Goal: Task Accomplishment & Management: Complete application form

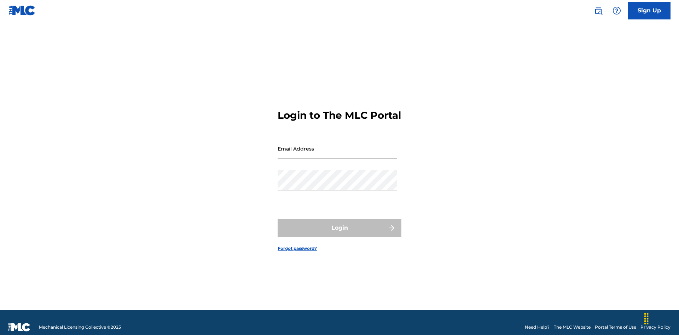
scroll to position [9, 0]
click at [337, 145] on input "Email Address" at bounding box center [338, 149] width 120 height 20
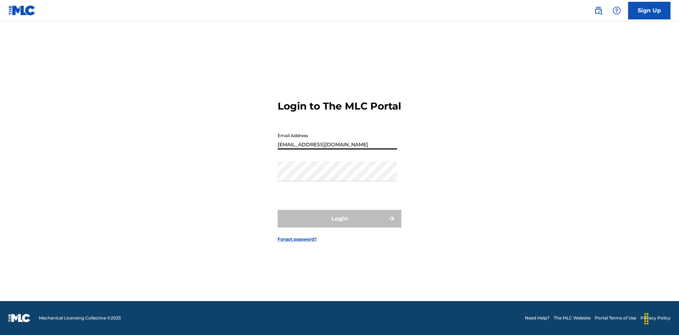
type input "[EMAIL_ADDRESS][DOMAIN_NAME]"
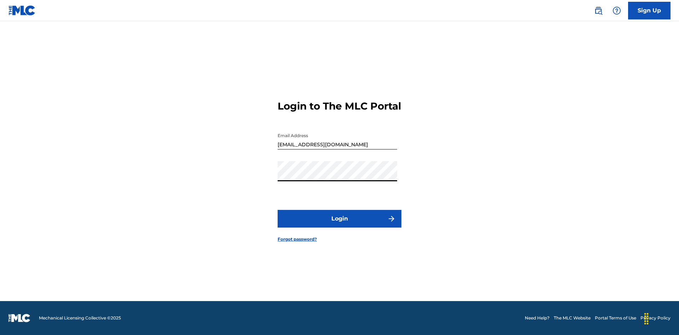
click at [339, 225] on button "Login" at bounding box center [340, 219] width 124 height 18
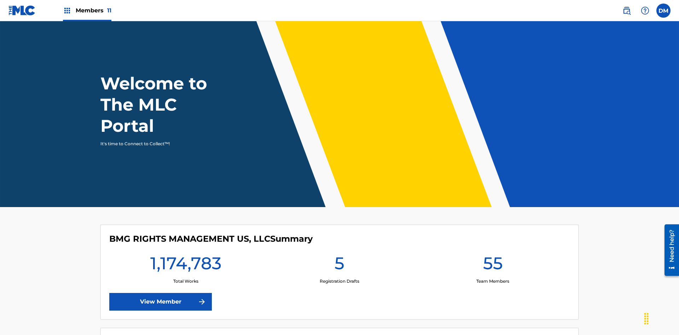
click at [87, 10] on span "Members 11" at bounding box center [94, 10] width 36 height 8
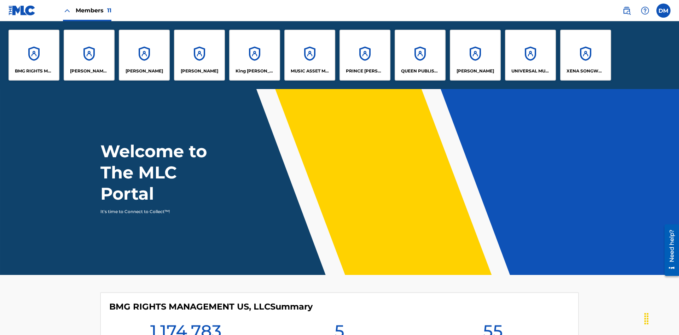
click at [530, 71] on p "UNIVERSAL MUSIC PUB GROUP" at bounding box center [530, 71] width 39 height 6
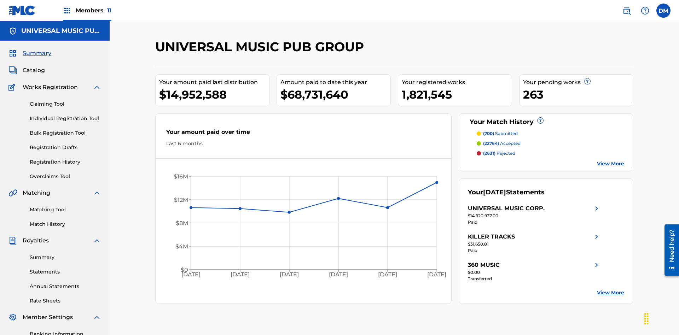
click at [65, 115] on link "Individual Registration Tool" at bounding box center [65, 118] width 71 height 7
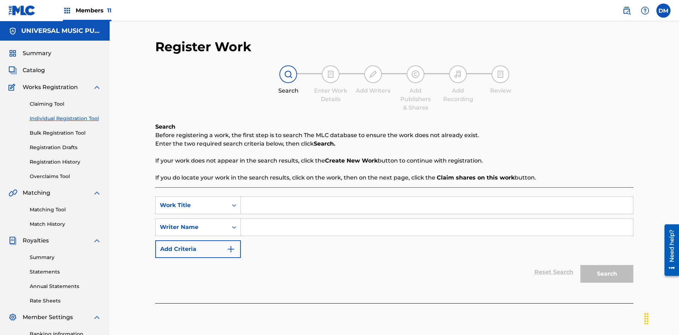
click at [437, 197] on input "Search Form" at bounding box center [437, 205] width 392 height 17
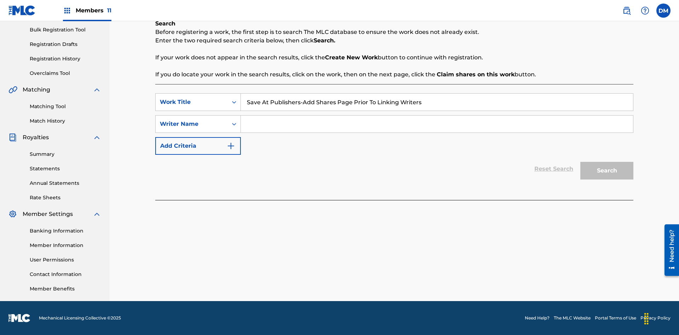
type input "Save At Publishers-Add Shares Page Prior To Linking Writers"
click at [437, 124] on input "Search Form" at bounding box center [437, 124] width 392 height 17
type input "QWERTYUIOP"
click at [607, 171] on button "Search" at bounding box center [606, 171] width 53 height 18
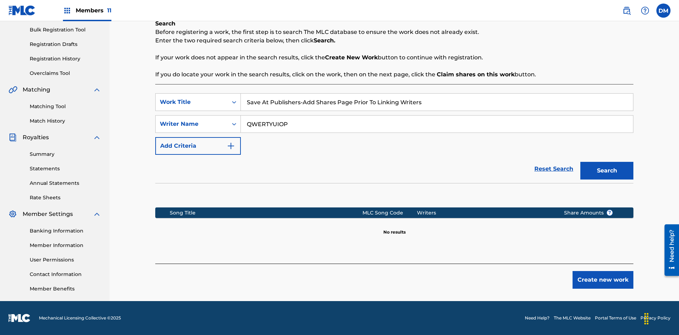
click at [603, 280] on button "Create new work" at bounding box center [602, 280] width 61 height 18
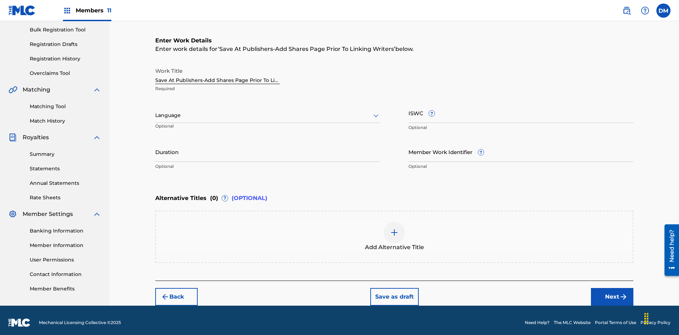
click at [268, 147] on input "Duration" at bounding box center [267, 152] width 225 height 20
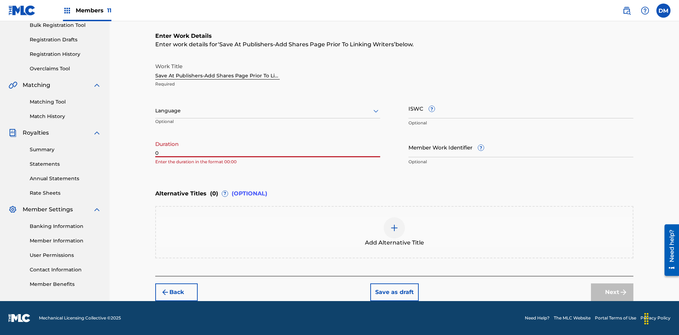
click at [268, 147] on input "0" at bounding box center [267, 147] width 225 height 20
type input "00:00"
click at [376, 111] on icon at bounding box center [376, 111] width 8 height 8
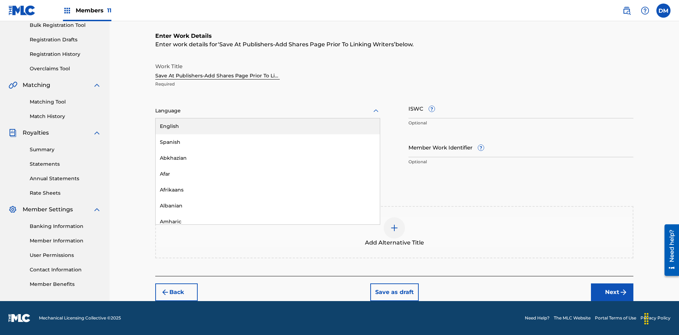
click at [268, 174] on div "Afar" at bounding box center [268, 174] width 224 height 16
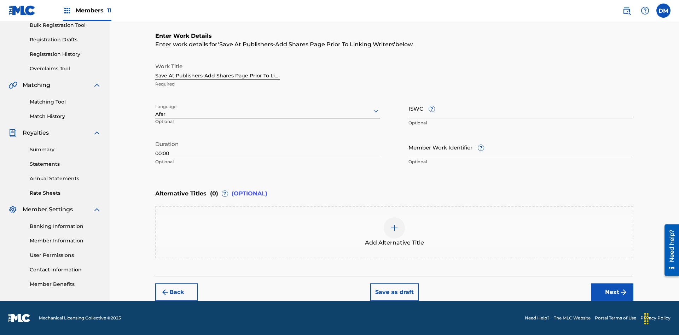
click at [521, 147] on input "Member Work Identifier ?" at bounding box center [520, 147] width 225 height 20
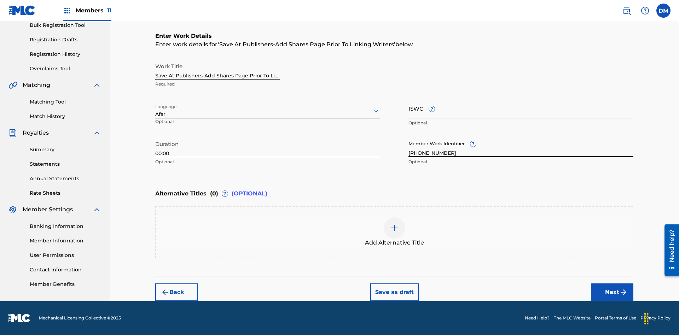
type input "[PHONE_NUMBER]"
click at [521, 108] on input "ISWC ?" at bounding box center [520, 108] width 225 height 20
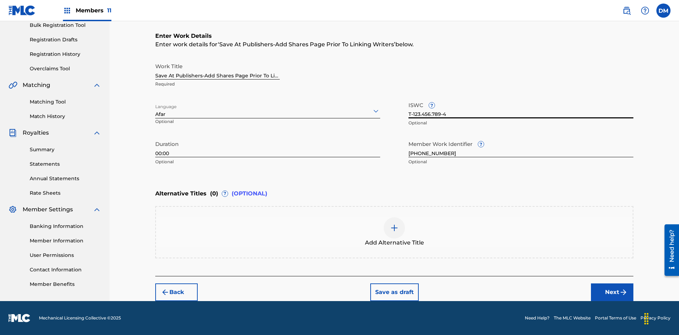
type input "T-123.456.789-4"
click at [394, 232] on img at bounding box center [394, 228] width 8 height 8
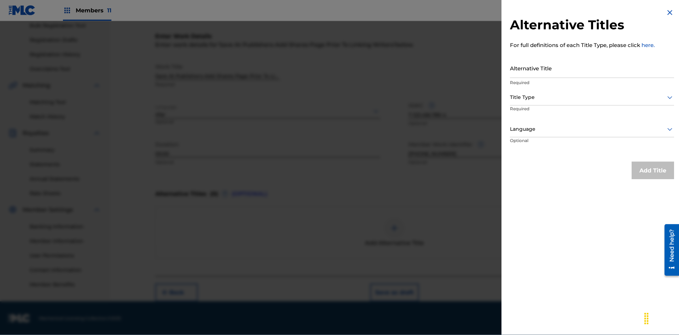
click at [592, 68] on input "Alternative Title" at bounding box center [592, 68] width 164 height 20
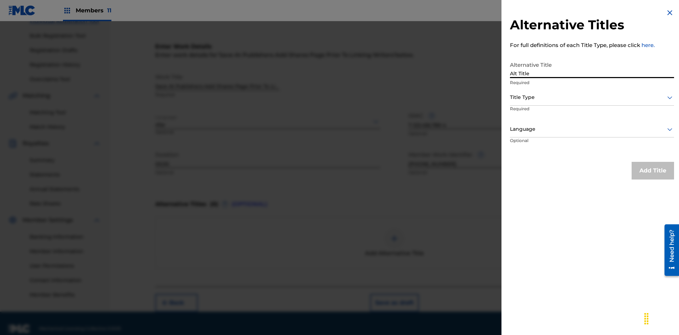
type input "Alt Title"
click at [592, 97] on div at bounding box center [592, 97] width 164 height 9
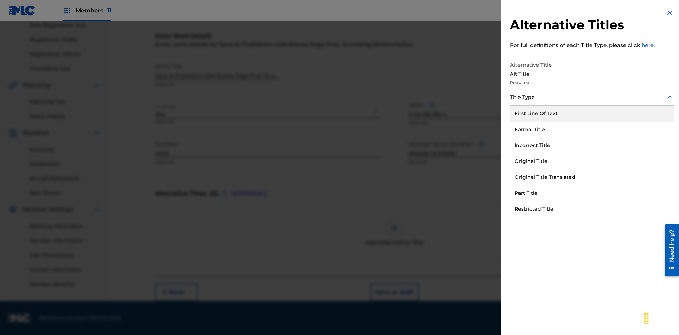
click at [592, 161] on div "Original Title" at bounding box center [591, 161] width 163 height 16
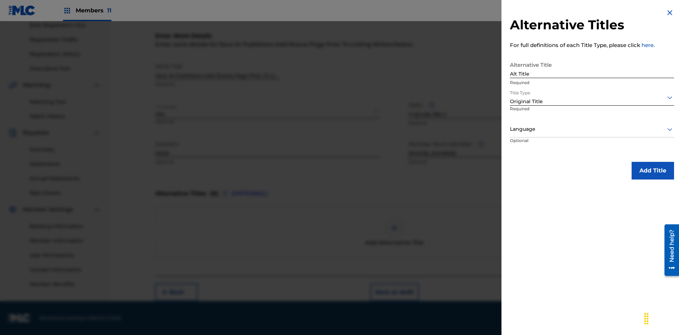
click at [592, 129] on div at bounding box center [592, 129] width 164 height 9
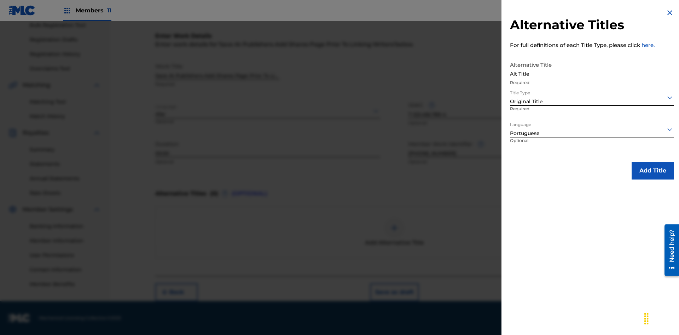
click at [653, 170] on button "Add Title" at bounding box center [653, 171] width 42 height 18
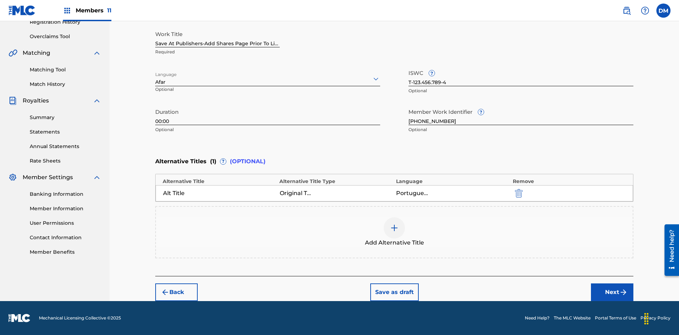
click at [612, 292] on button "Next" at bounding box center [612, 293] width 42 height 18
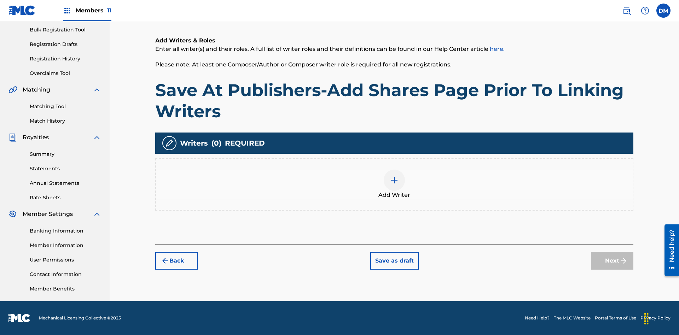
scroll to position [103, 0]
click at [394, 184] on img at bounding box center [394, 180] width 8 height 8
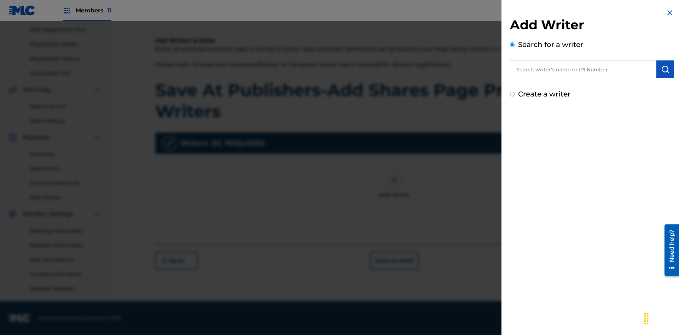
click at [583, 69] on input "text" at bounding box center [583, 69] width 146 height 18
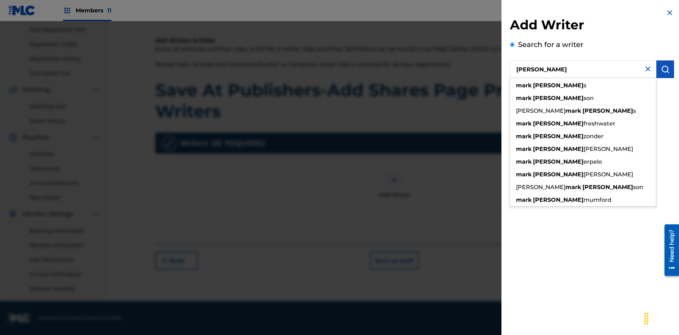
type input "[PERSON_NAME]"
click at [665, 69] on img "submit" at bounding box center [665, 69] width 8 height 8
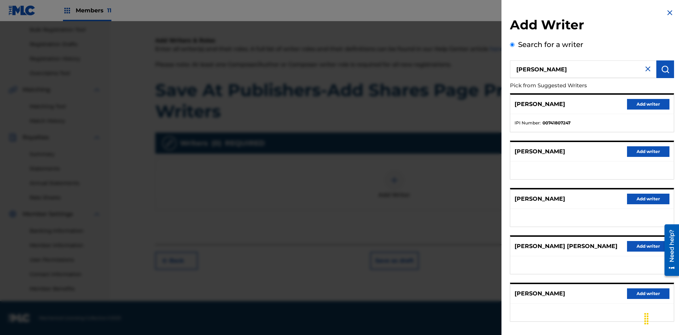
click at [648, 104] on button "Add writer" at bounding box center [648, 104] width 42 height 11
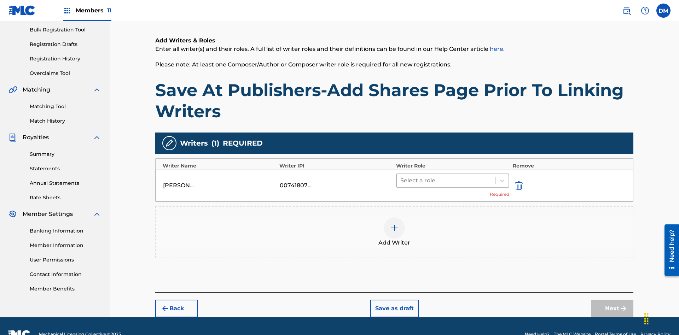
click at [401, 176] on input "text" at bounding box center [400, 180] width 1 height 8
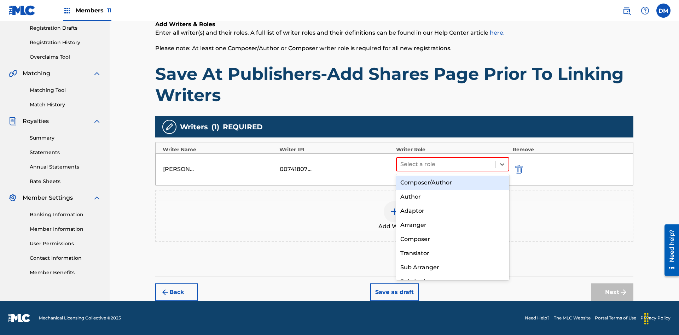
click at [452, 239] on div "Composer" at bounding box center [452, 239] width 113 height 14
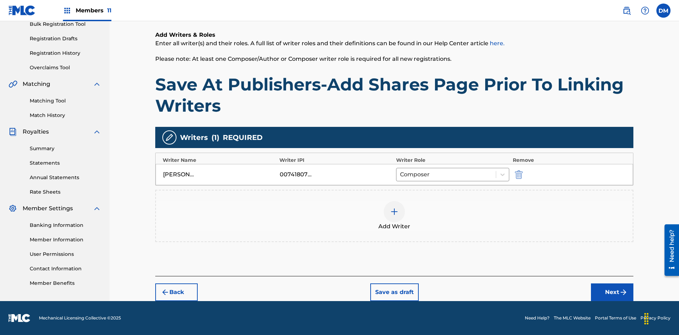
click at [612, 292] on button "Next" at bounding box center [612, 293] width 42 height 18
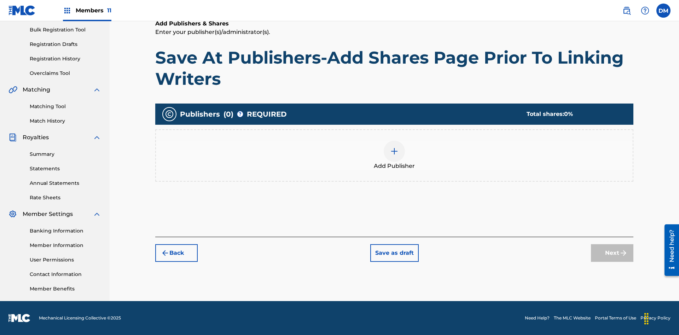
click at [394, 151] on img at bounding box center [394, 151] width 8 height 8
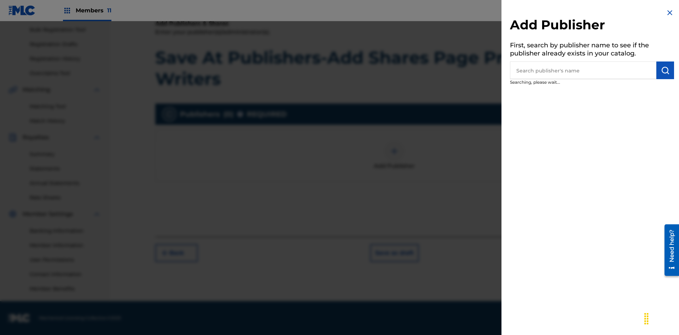
click at [583, 70] on input "text" at bounding box center [583, 71] width 146 height 18
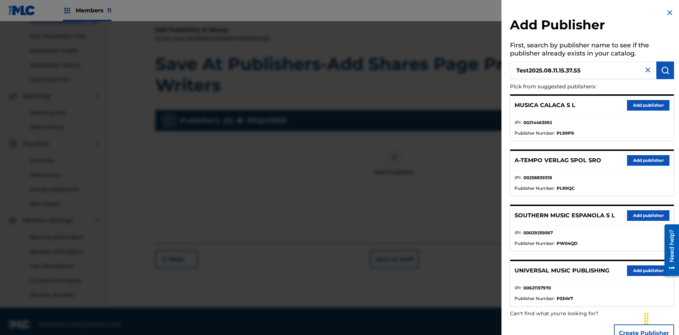
type input "Test2025.08.11.15.37.55"
click at [665, 70] on img "submit" at bounding box center [665, 70] width 8 height 8
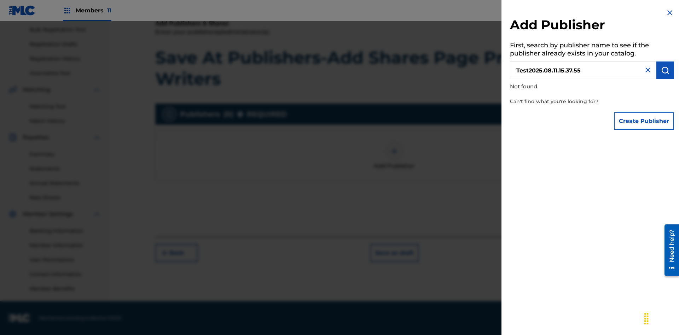
click at [644, 121] on button "Create Publisher" at bounding box center [644, 121] width 60 height 18
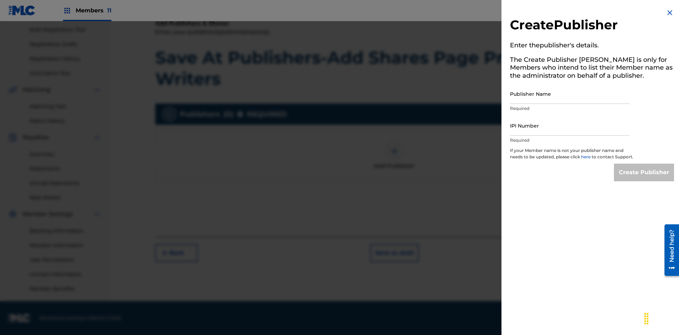
click at [570, 94] on input "Publisher Name" at bounding box center [570, 94] width 120 height 20
type input "Test2025.08.11.15.37.58"
click at [570, 126] on input "IPI Number" at bounding box center [570, 126] width 120 height 20
click at [644, 179] on input "Create Publisher" at bounding box center [644, 173] width 60 height 18
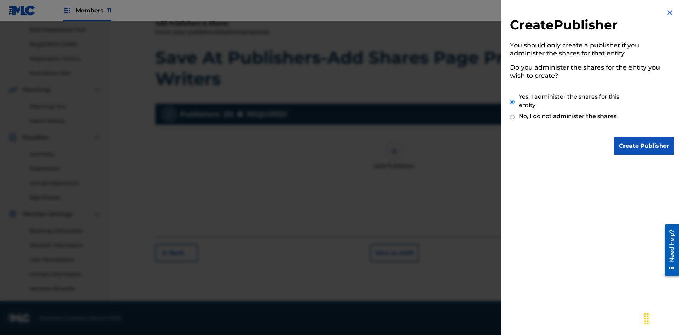
click at [512, 102] on input "Yes, I administer the shares for this entity" at bounding box center [512, 101] width 5 height 15
click at [644, 146] on input "Create Publisher" at bounding box center [644, 146] width 60 height 18
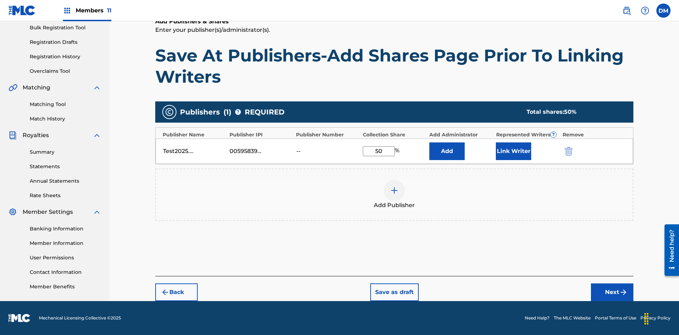
type input "50"
click at [513, 151] on button "Link Writer" at bounding box center [513, 152] width 35 height 18
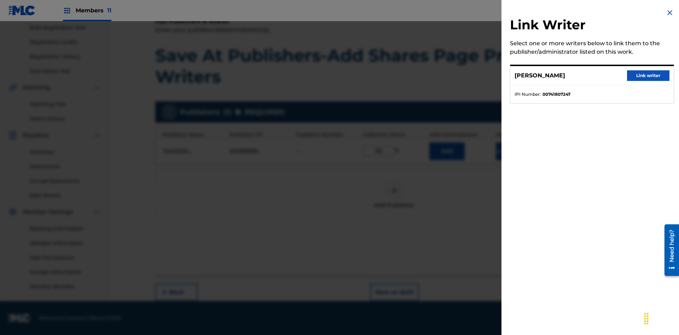
click at [648, 76] on button "Link writer" at bounding box center [648, 75] width 42 height 11
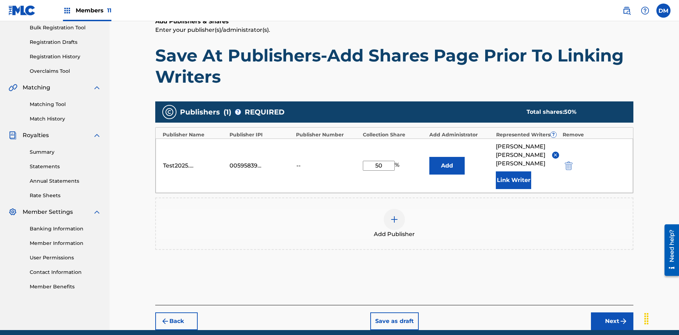
click at [513, 171] on button "Link Writer" at bounding box center [513, 180] width 35 height 18
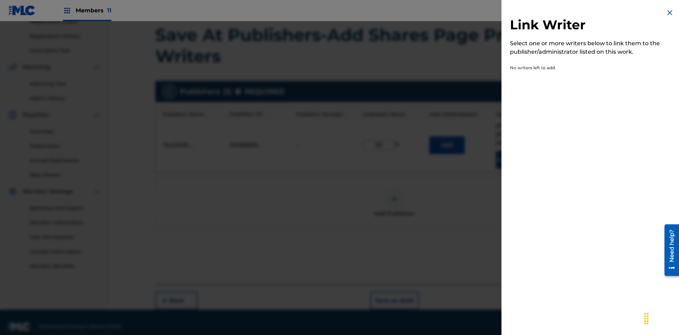
click at [670, 13] on img at bounding box center [669, 12] width 8 height 8
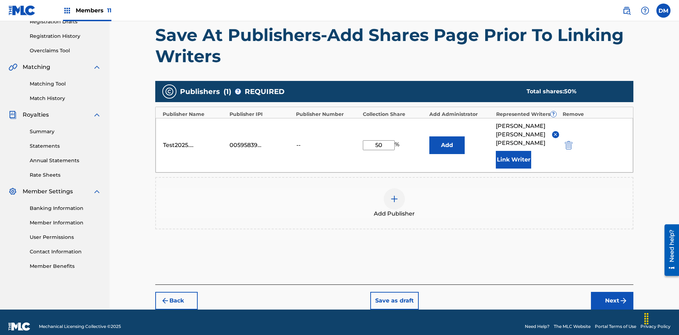
click at [447, 141] on button "Add" at bounding box center [446, 145] width 35 height 18
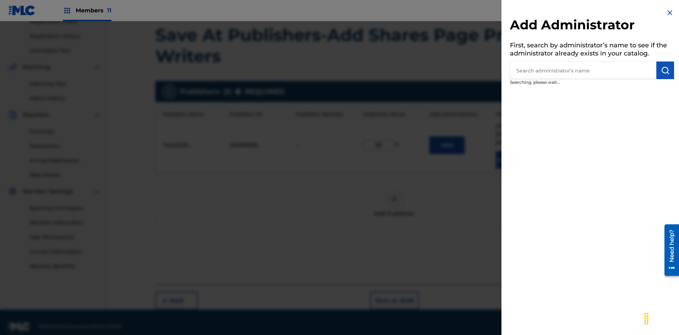
click at [583, 70] on input "text" at bounding box center [583, 71] width 146 height 18
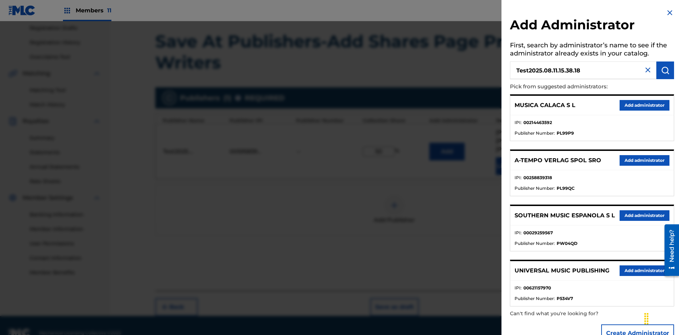
type input "Test2025.08.11.15.38.18"
click at [665, 70] on img "submit" at bounding box center [665, 70] width 8 height 8
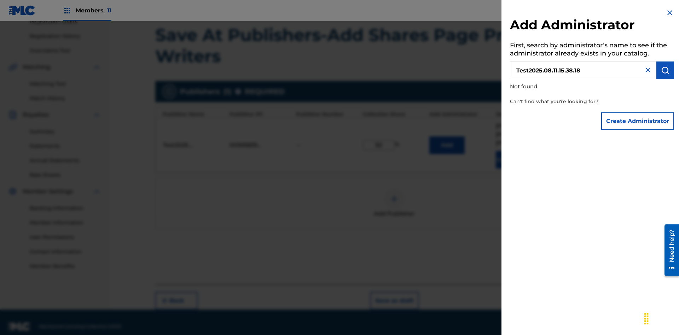
click at [638, 121] on button "Create Administrator" at bounding box center [637, 121] width 73 height 18
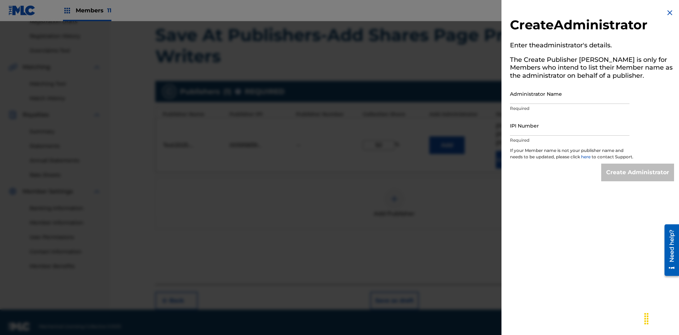
click at [570, 94] on input "Administrator Name" at bounding box center [570, 94] width 120 height 20
type input "Test2025.08.11.15.38.22"
click at [570, 126] on input "IPI Number" at bounding box center [570, 126] width 120 height 20
type input "00595839777"
click at [638, 179] on input "Create Administrator" at bounding box center [637, 173] width 73 height 18
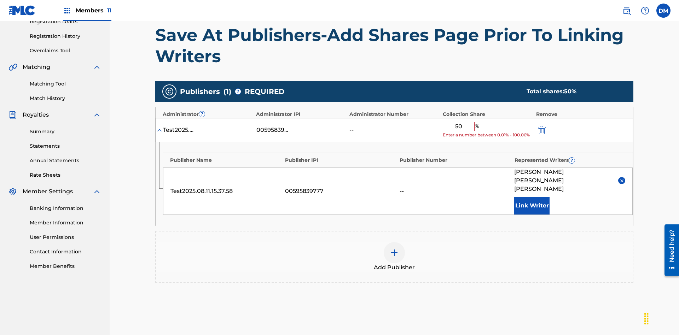
scroll to position [164, 0]
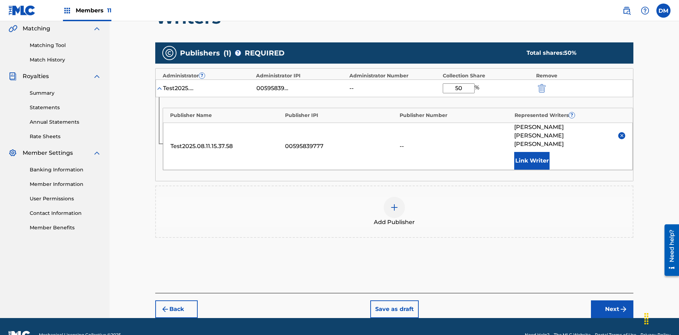
type input "50"
click at [394, 301] on button "Save as draft" at bounding box center [394, 310] width 48 height 18
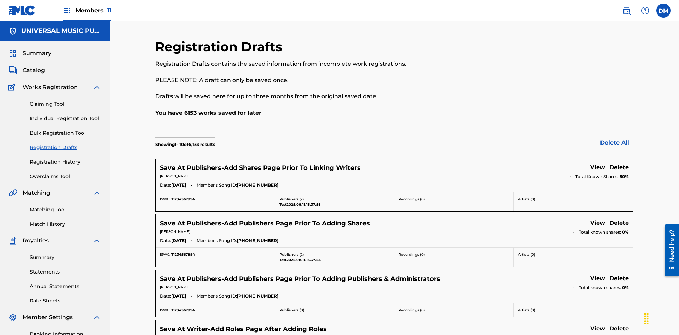
click at [598, 163] on link "View" at bounding box center [597, 168] width 15 height 10
